Goal: Information Seeking & Learning: Learn about a topic

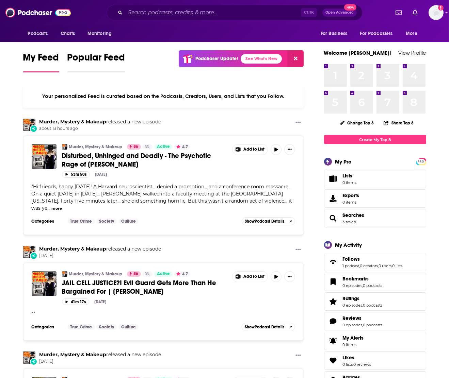
click at [124, 69] on link "Popular Feed" at bounding box center [96, 62] width 58 height 21
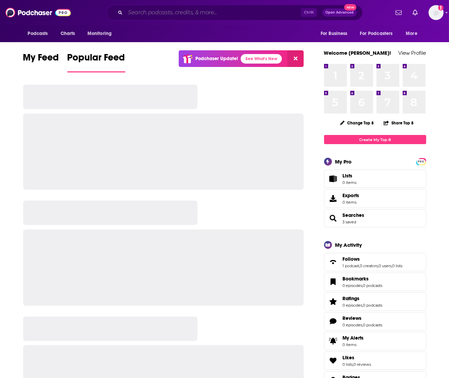
click at [209, 8] on input "Search podcasts, credits, & more..." at bounding box center [212, 12] width 175 height 11
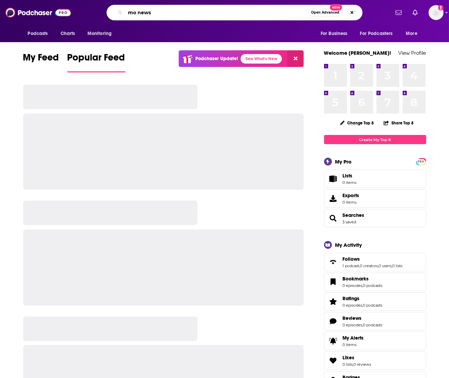
type input "mo news"
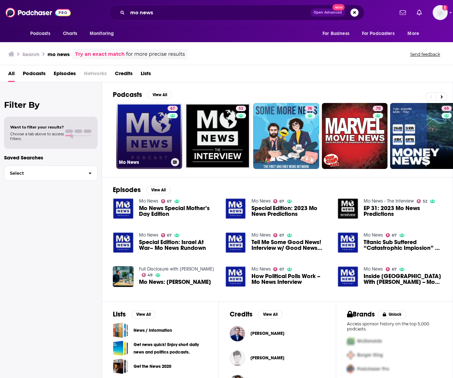
click at [149, 136] on link "67 Mo News" at bounding box center [149, 136] width 66 height 66
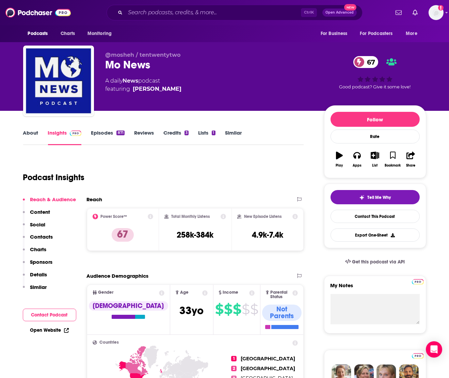
click at [145, 193] on div "Podcast Insights" at bounding box center [163, 176] width 281 height 40
click at [148, 31] on div "Podcasts Charts Monitoring For Business For Podcasters More" at bounding box center [224, 33] width 435 height 17
